Goal: Task Accomplishment & Management: Complete application form

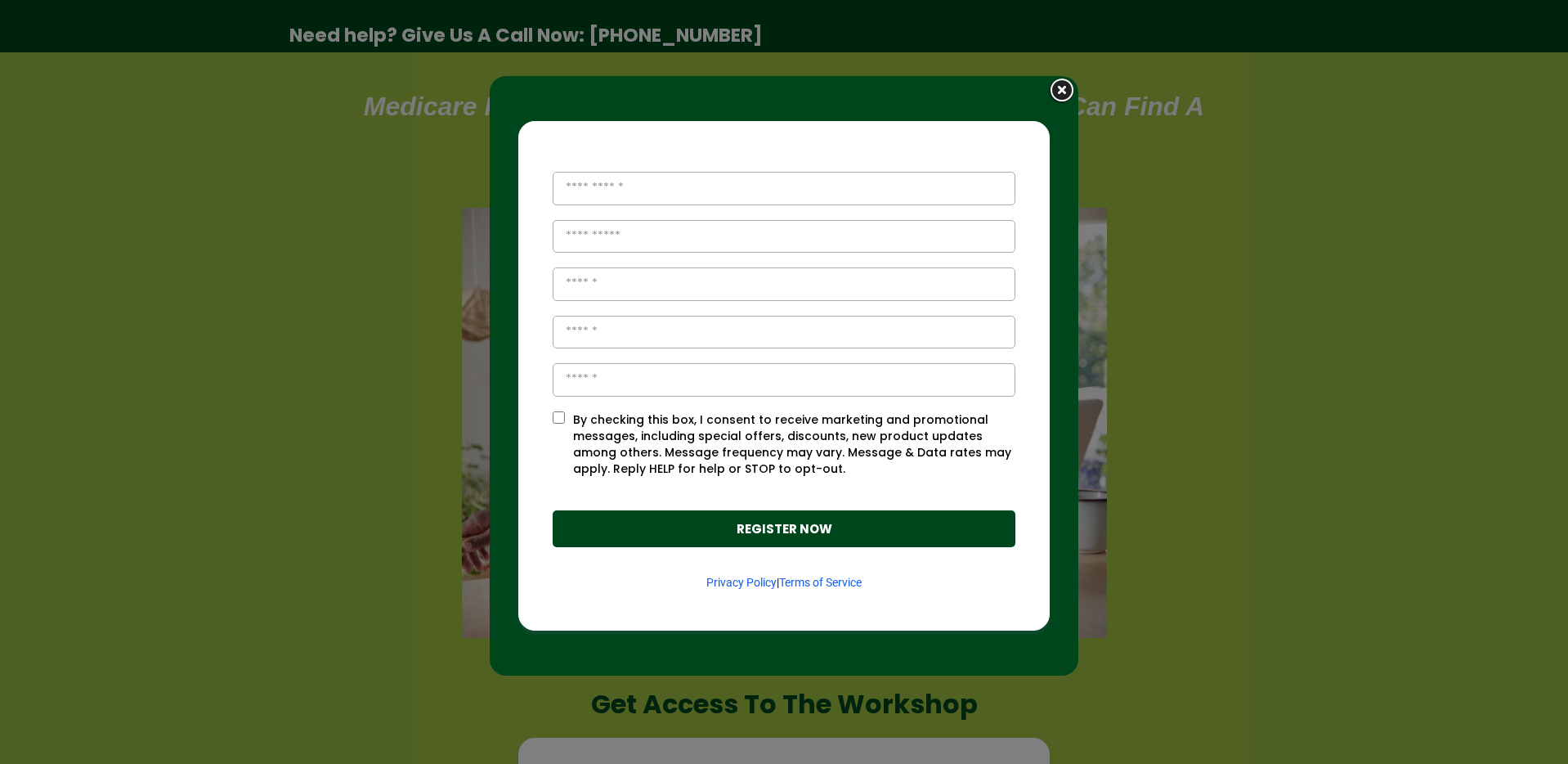
click at [1065, 90] on img at bounding box center [1062, 91] width 31 height 31
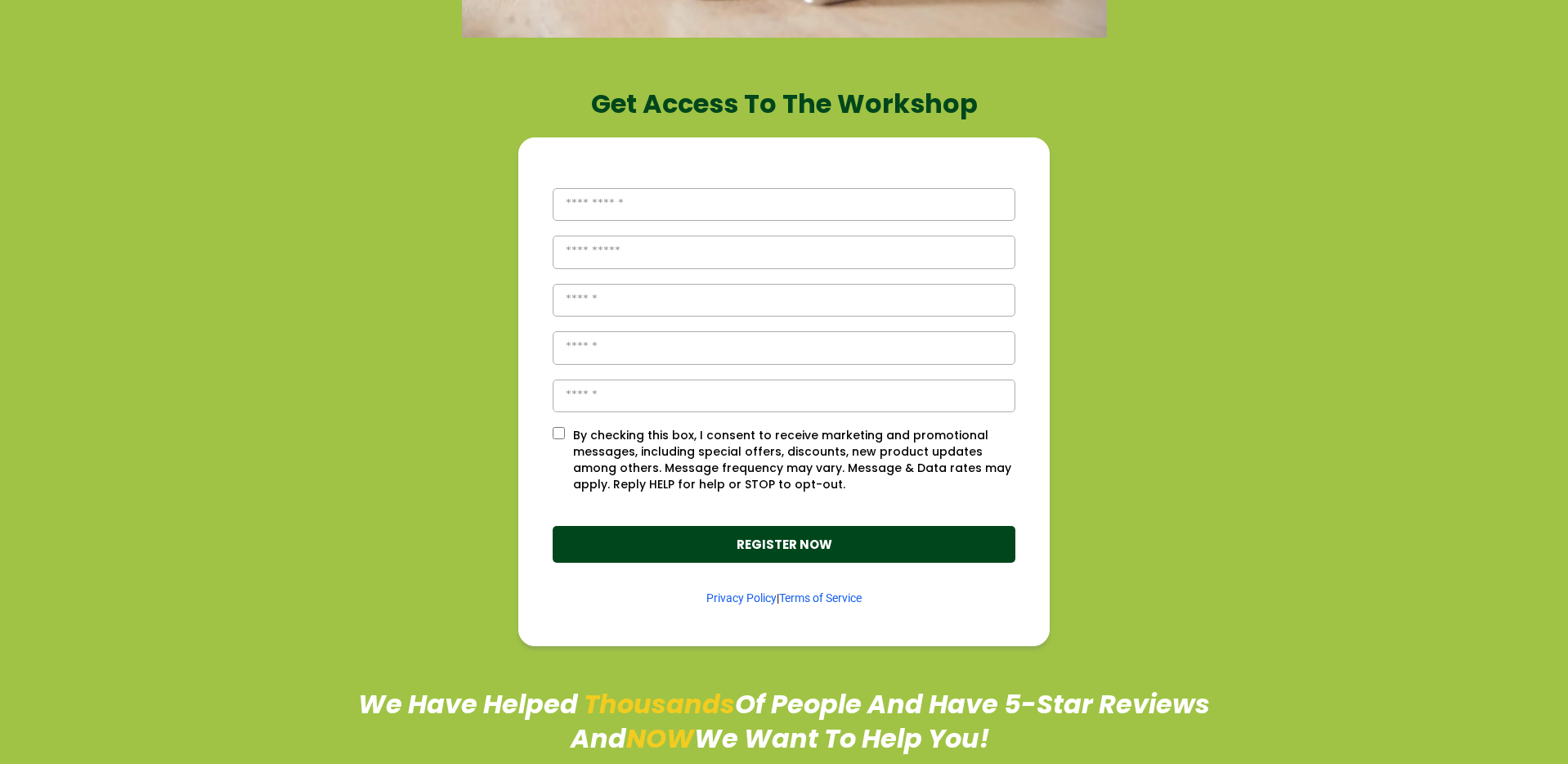
scroll to position [601, 0]
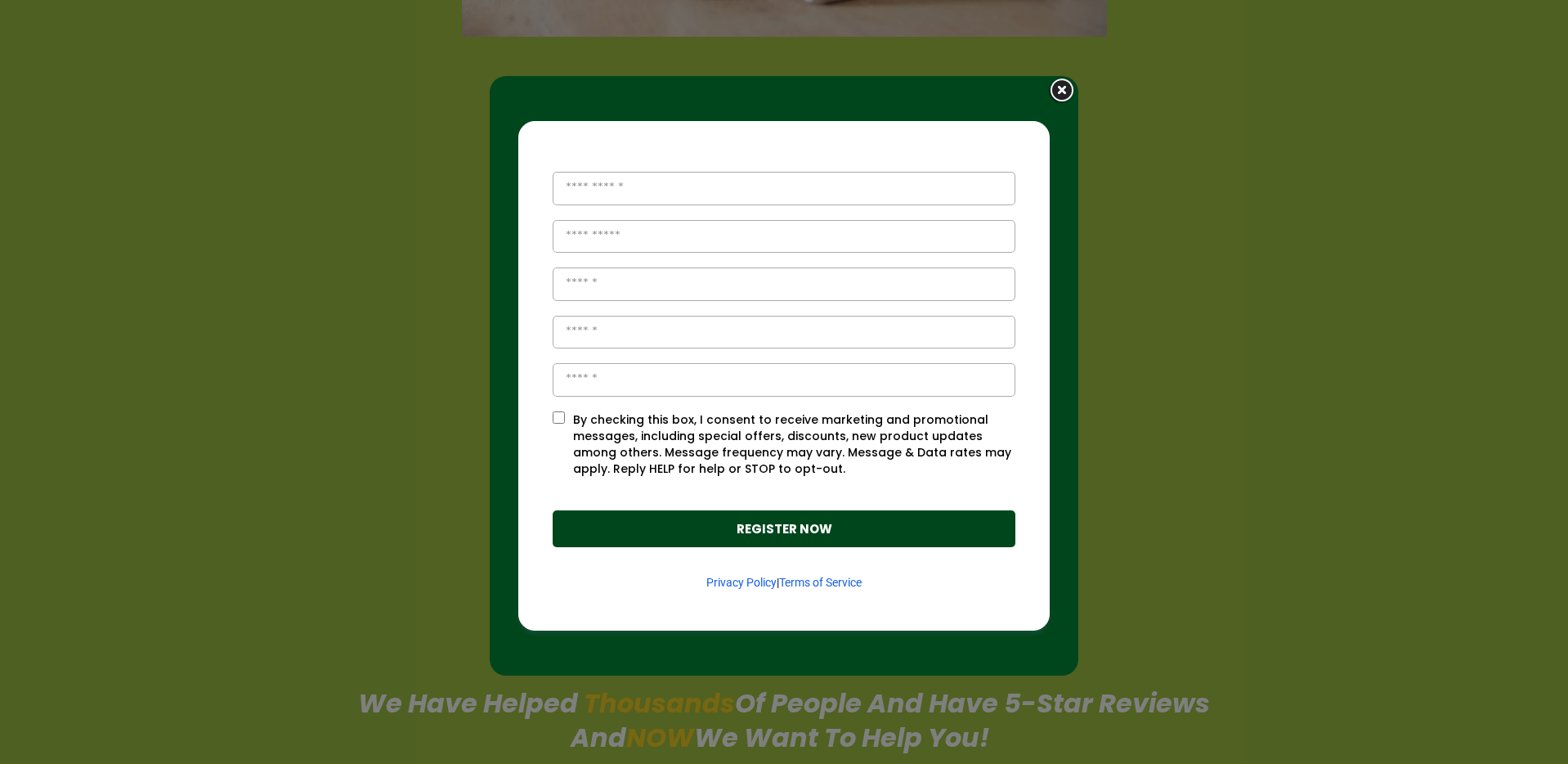
click at [1060, 93] on img at bounding box center [1062, 91] width 31 height 31
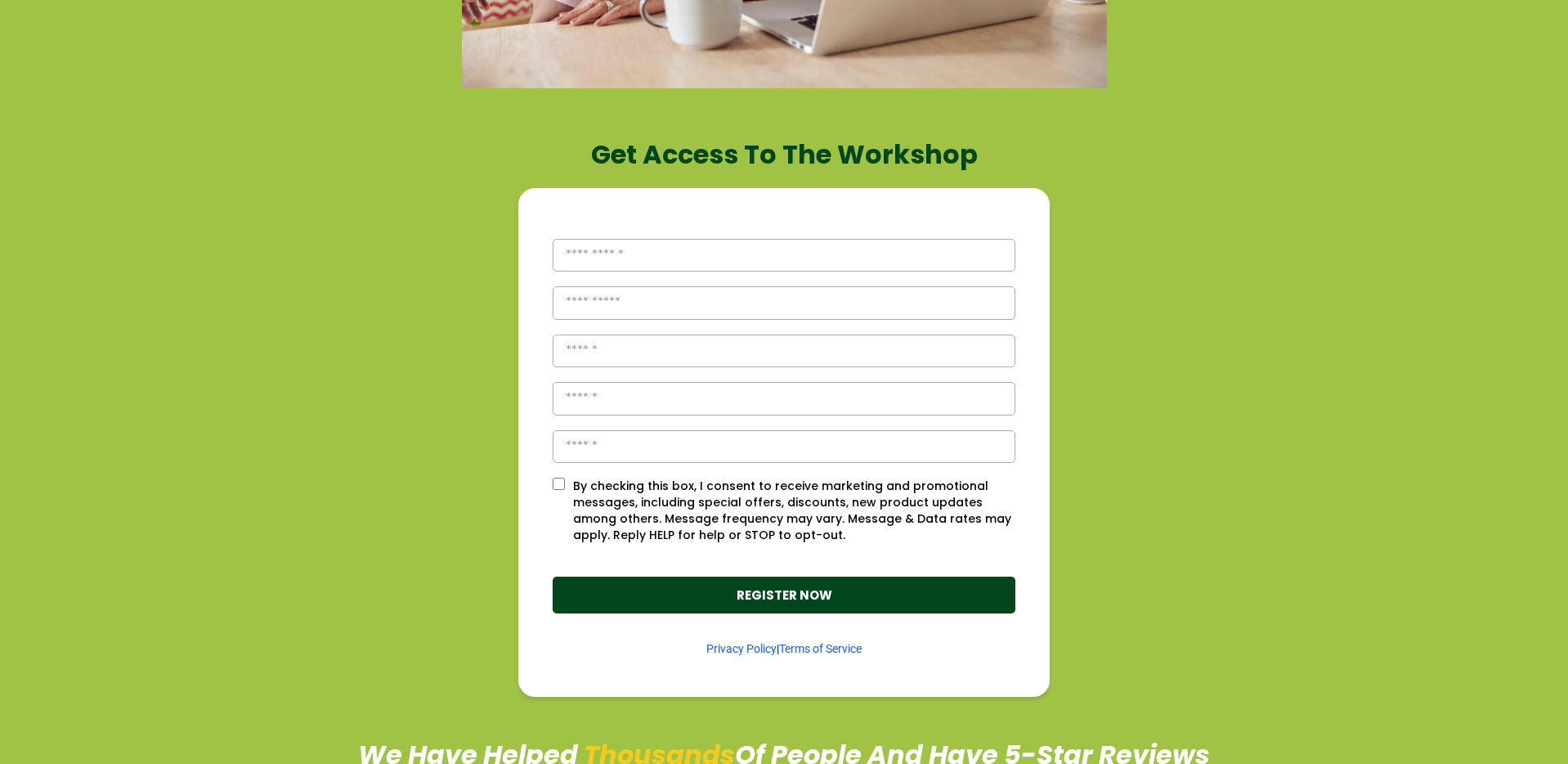
scroll to position [580, 0]
